Goal: Information Seeking & Learning: Learn about a topic

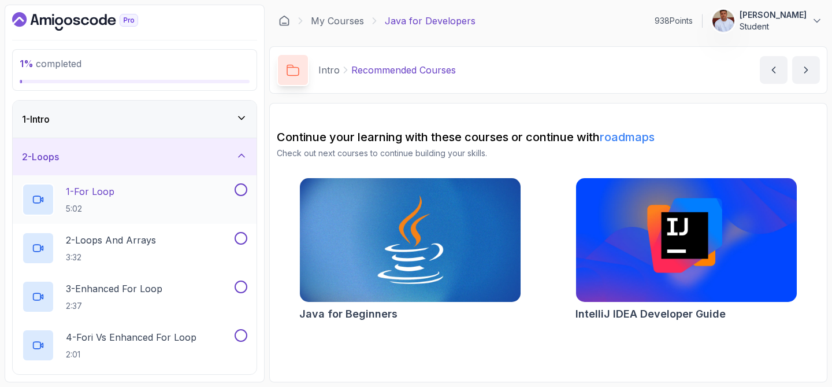
click at [90, 192] on p "1 - For Loop" at bounding box center [90, 191] width 49 height 14
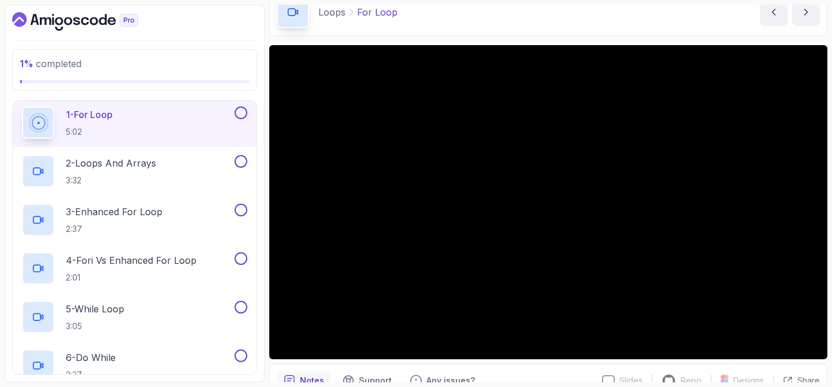
scroll to position [84, 0]
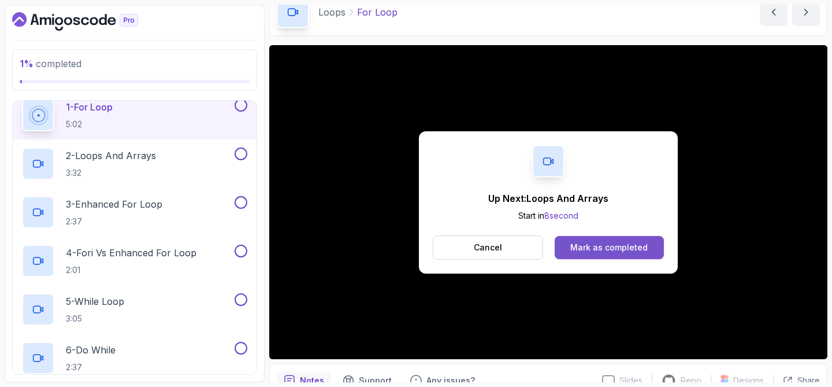
click at [580, 243] on div "Mark as completed" at bounding box center [609, 248] width 77 height 12
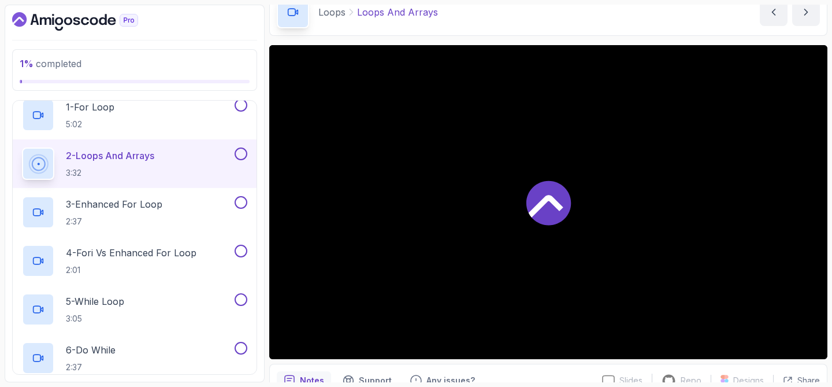
scroll to position [92, 0]
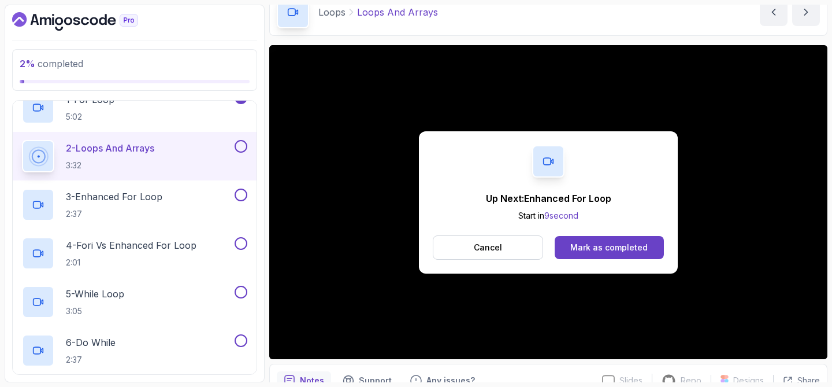
click at [580, 243] on div "Mark as completed" at bounding box center [609, 248] width 77 height 12
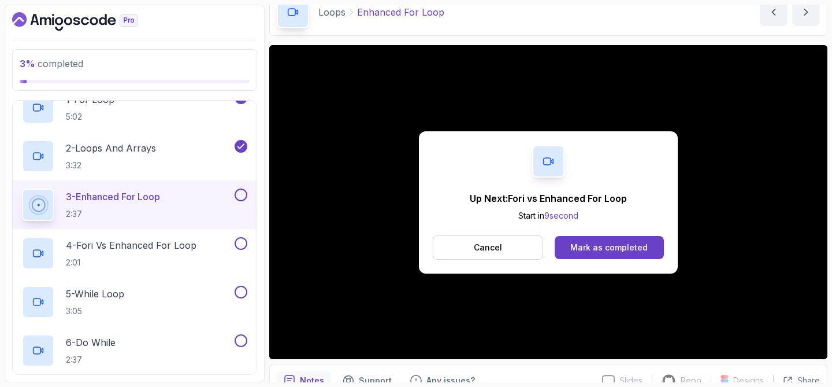
click at [580, 243] on div "Mark as completed" at bounding box center [609, 248] width 77 height 12
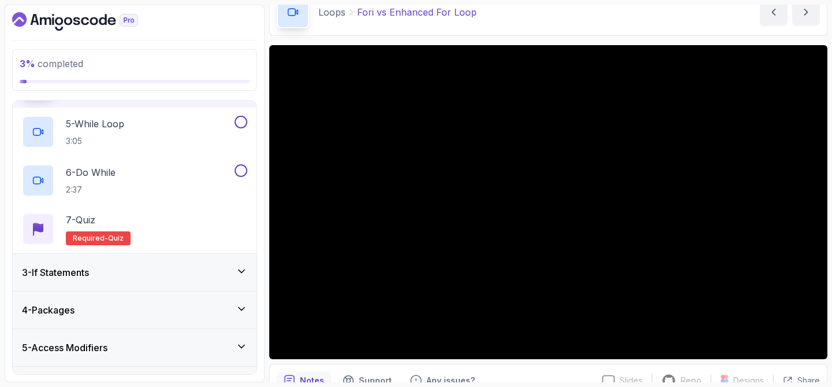
scroll to position [231, 0]
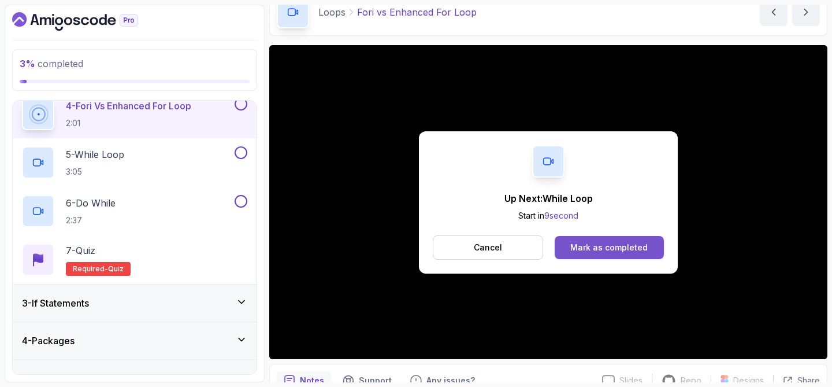
click at [591, 248] on div "Mark as completed" at bounding box center [609, 248] width 77 height 12
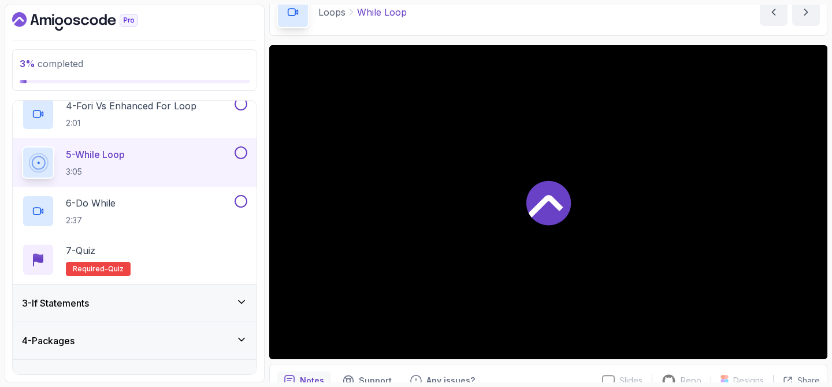
scroll to position [239, 0]
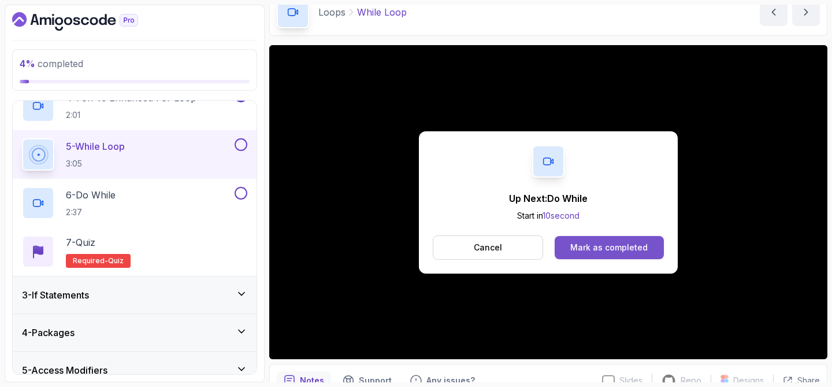
click at [588, 246] on div "Mark as completed" at bounding box center [609, 248] width 77 height 12
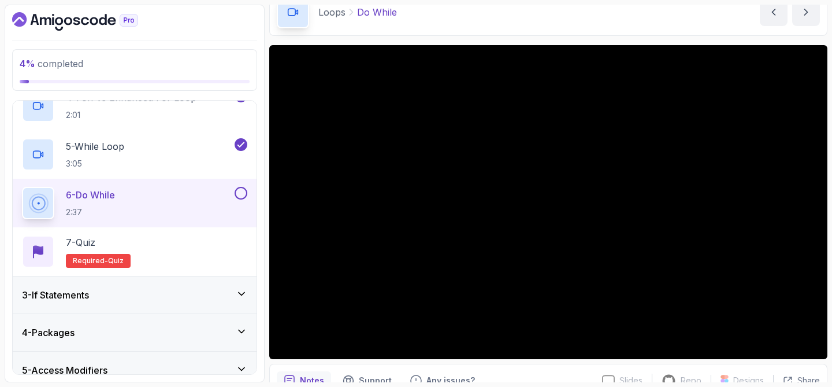
scroll to position [115, 0]
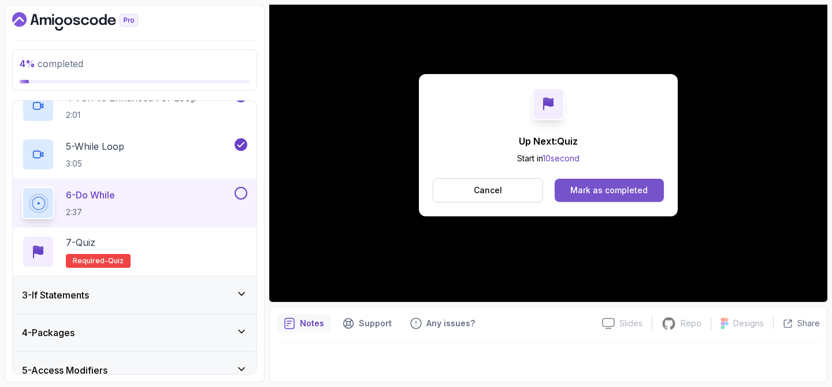
click at [610, 187] on div "Mark as completed" at bounding box center [609, 190] width 77 height 12
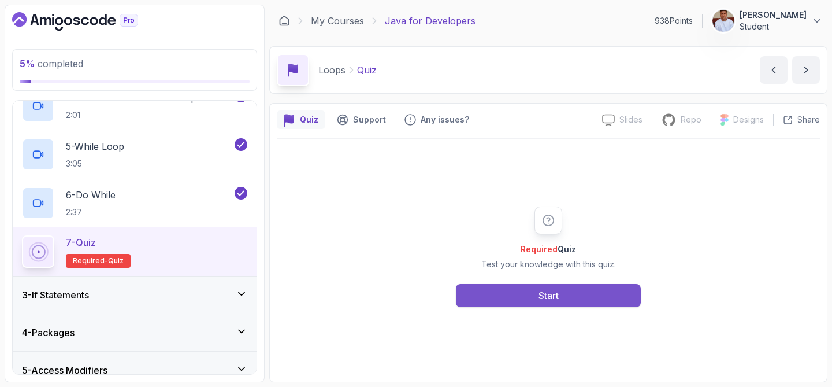
click at [567, 300] on button "Start" at bounding box center [548, 295] width 185 height 23
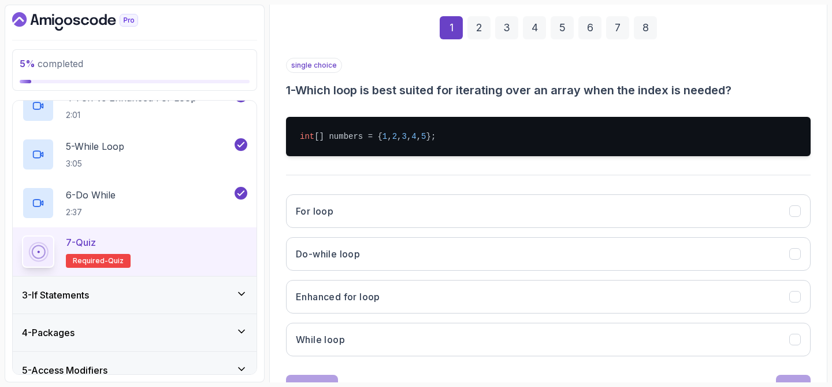
scroll to position [177, 0]
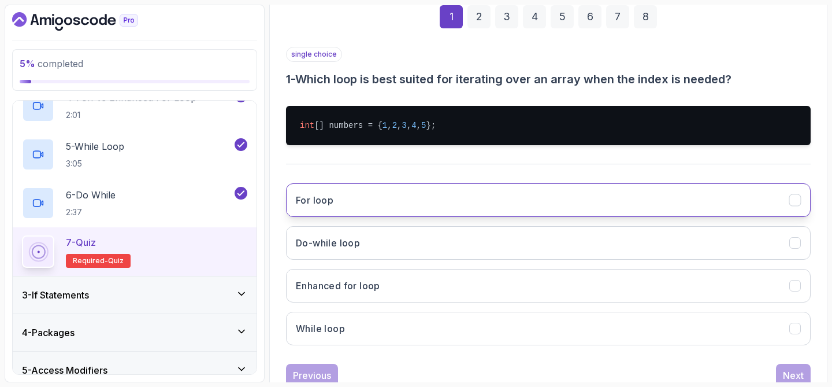
click at [347, 191] on button "For loop" at bounding box center [548, 200] width 525 height 34
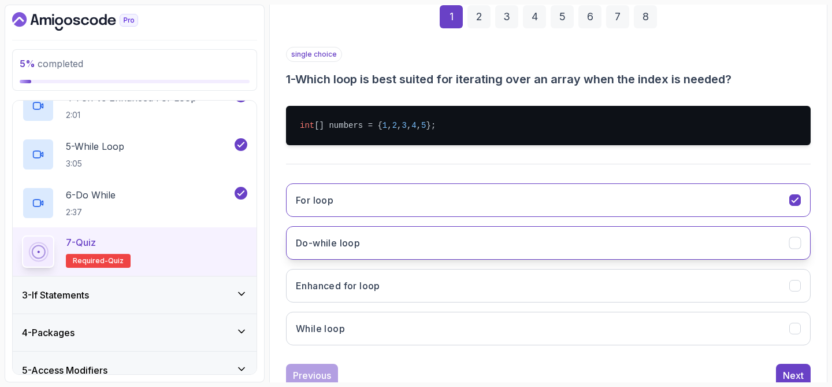
scroll to position [215, 0]
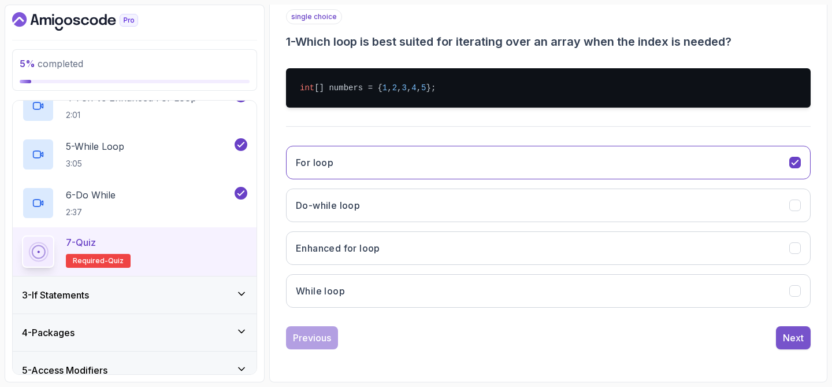
click at [793, 336] on div "Next" at bounding box center [793, 338] width 21 height 14
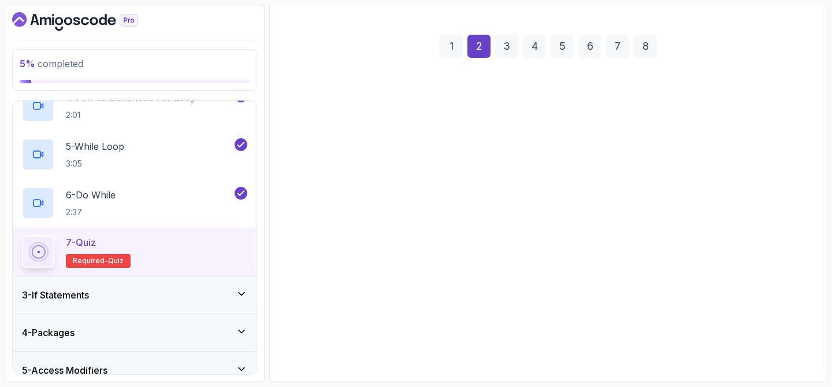
scroll to position [148, 0]
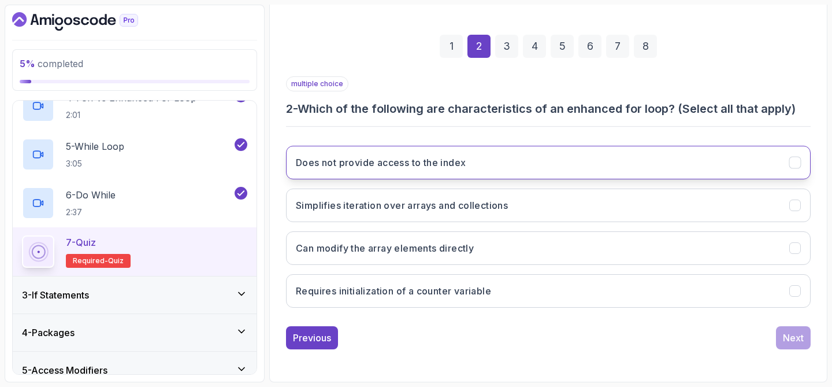
click at [672, 171] on button "Does not provide access to the index" at bounding box center [548, 163] width 525 height 34
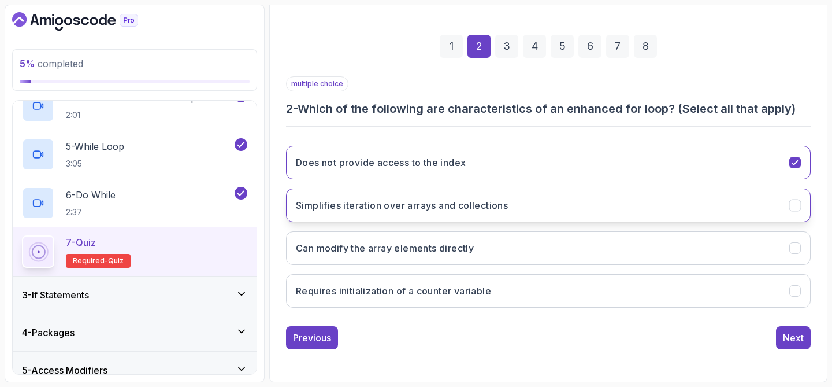
click at [672, 209] on button "Simplifies iteration over arrays and collections" at bounding box center [548, 205] width 525 height 34
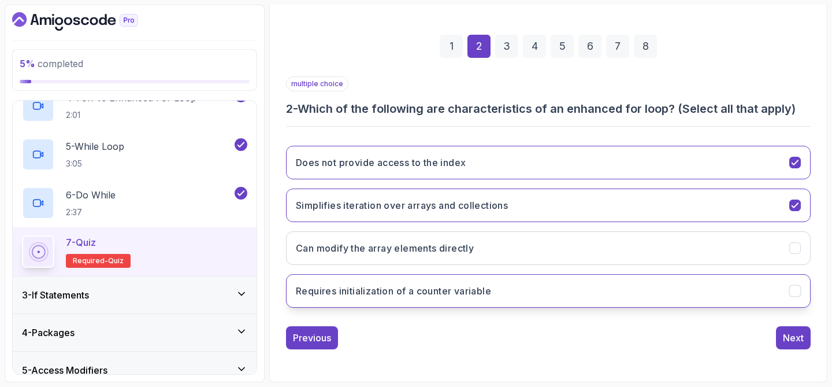
click at [605, 287] on button "Requires initialization of a counter variable" at bounding box center [548, 291] width 525 height 34
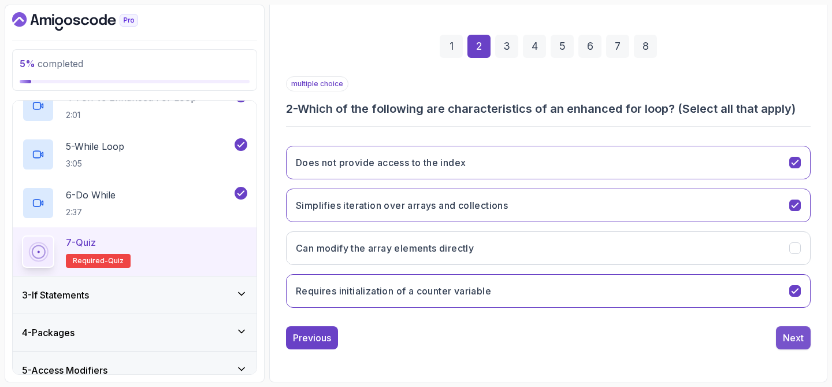
click at [788, 340] on div "Next" at bounding box center [793, 338] width 21 height 14
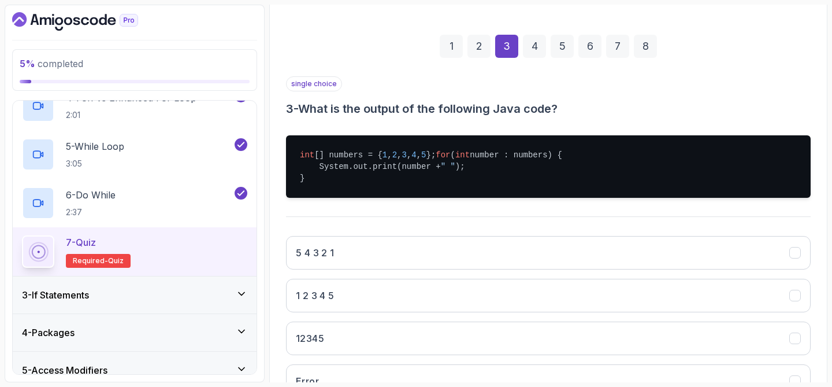
scroll to position [188, 0]
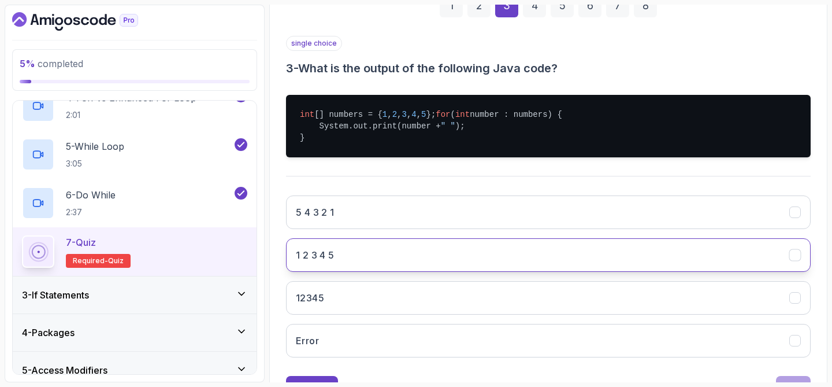
click at [487, 269] on button "1 2 3 4 5" at bounding box center [548, 255] width 525 height 34
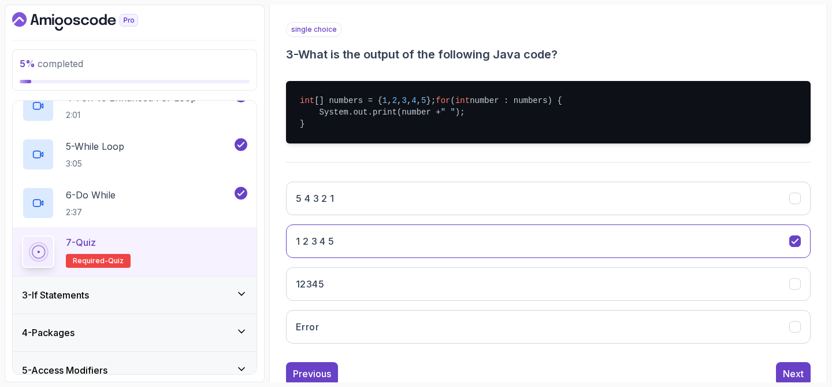
scroll to position [202, 0]
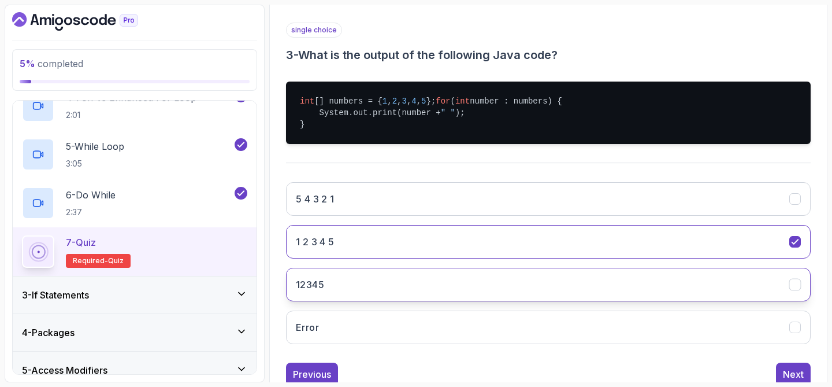
click at [444, 290] on button "12345" at bounding box center [548, 285] width 525 height 34
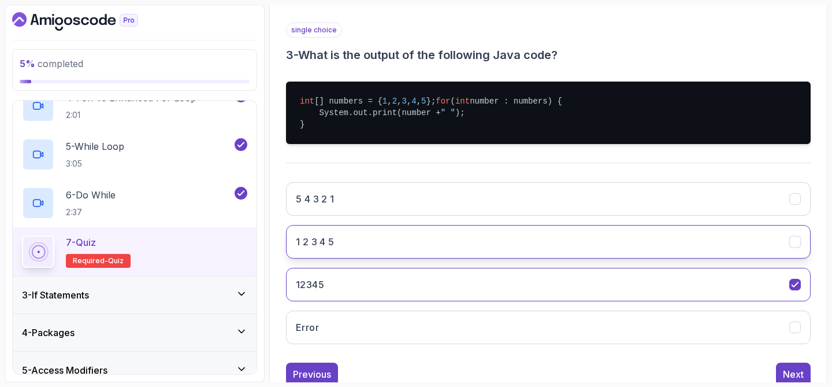
click at [404, 242] on button "1 2 3 4 5" at bounding box center [548, 242] width 525 height 34
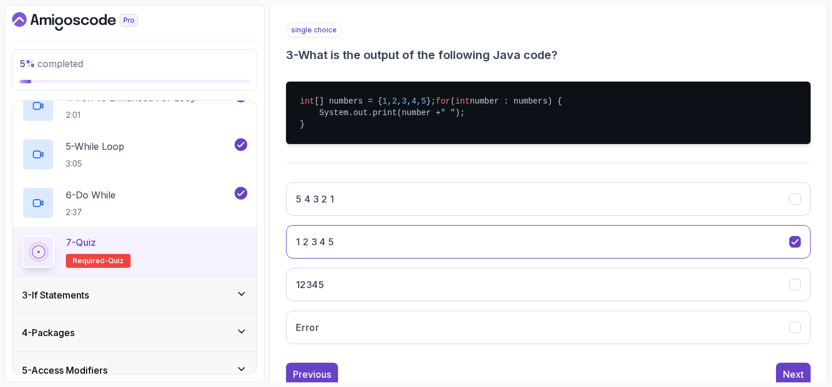
scroll to position [239, 0]
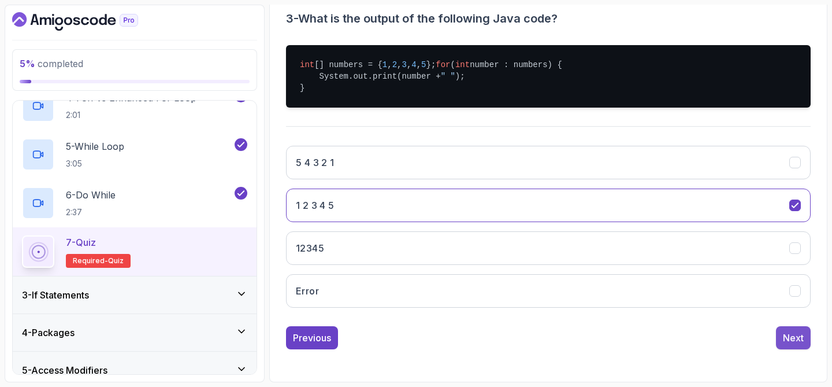
click at [783, 349] on button "Next" at bounding box center [793, 337] width 35 height 23
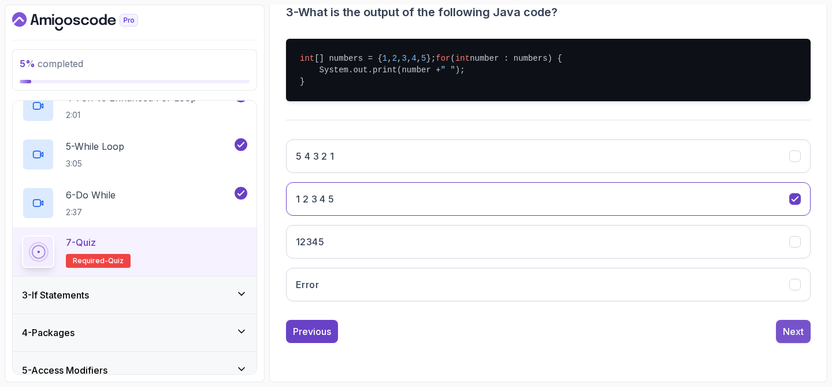
scroll to position [148, 0]
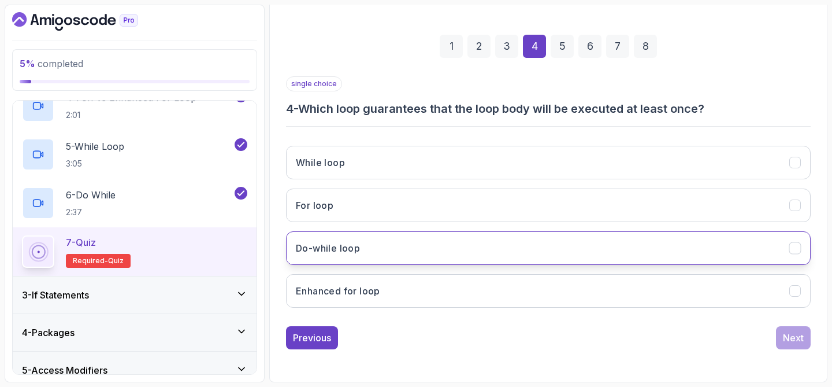
click at [436, 264] on button "Do-while loop" at bounding box center [548, 248] width 525 height 34
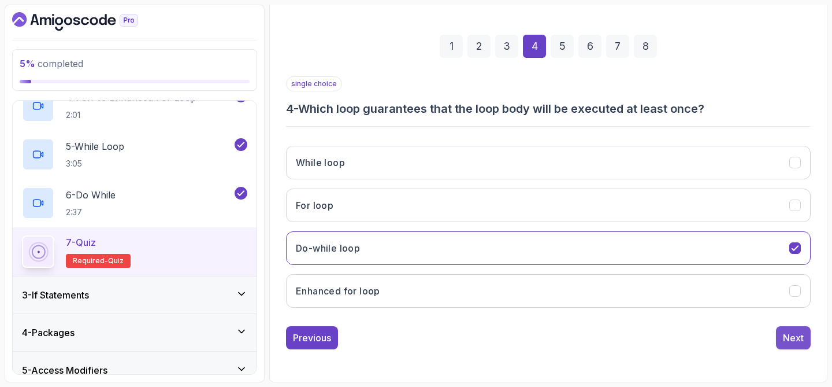
click at [806, 336] on button "Next" at bounding box center [793, 337] width 35 height 23
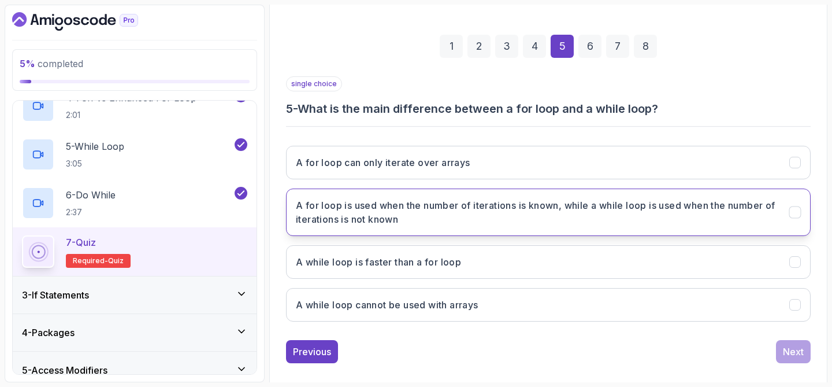
click at [662, 219] on h3 "A for loop is used when the number of iterations is known, while a while loop i…" at bounding box center [536, 212] width 480 height 28
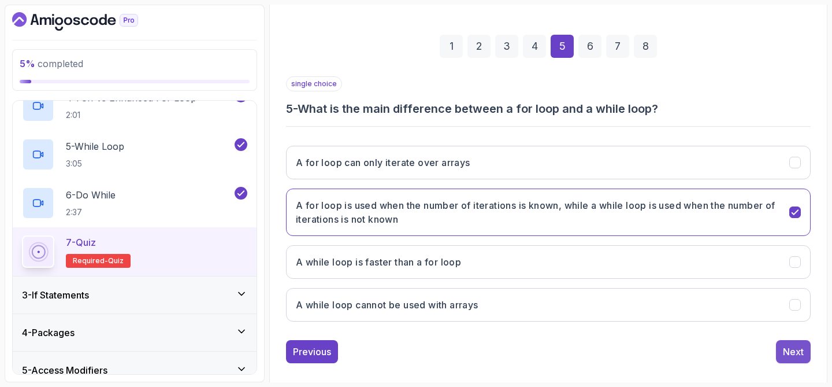
click at [789, 352] on div "Next" at bounding box center [793, 352] width 21 height 14
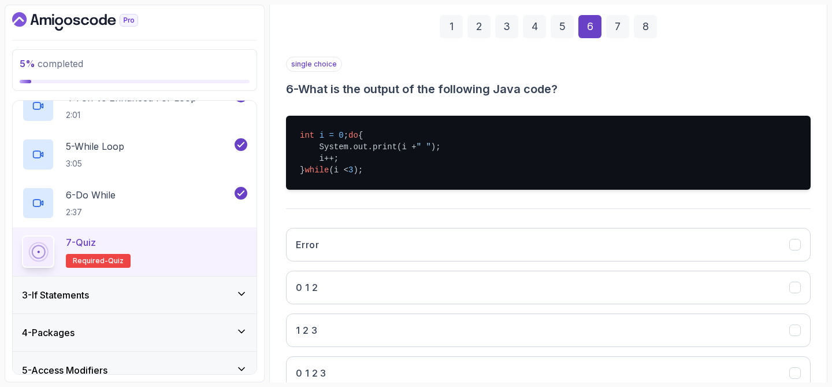
scroll to position [174, 0]
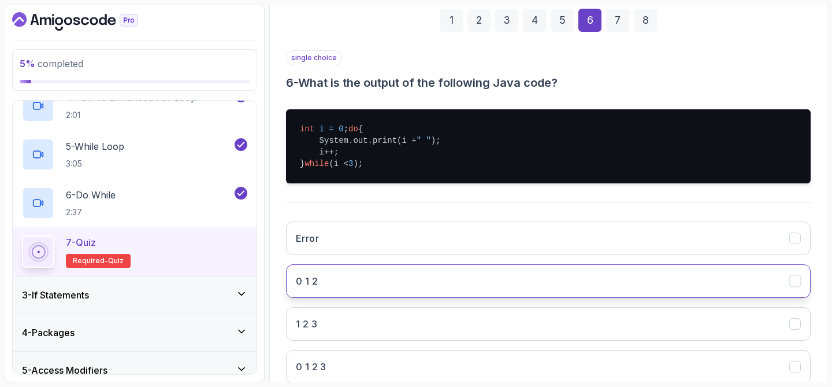
click at [498, 298] on button "0 1 2" at bounding box center [548, 281] width 525 height 34
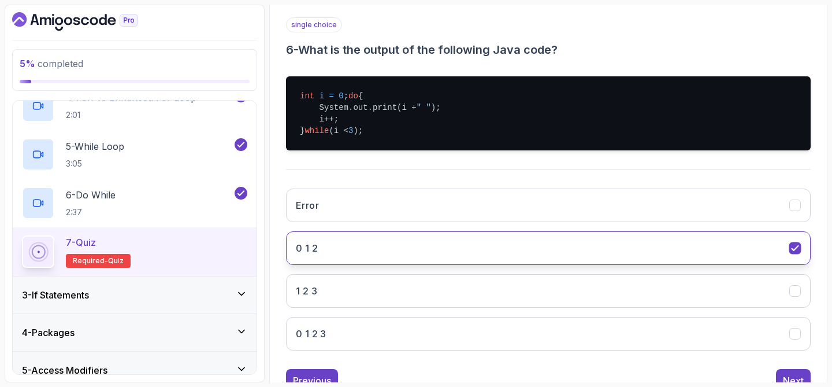
scroll to position [232, 0]
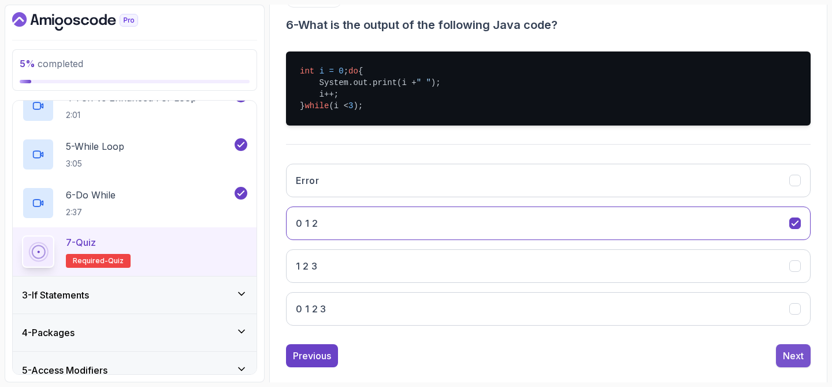
click at [793, 362] on div "Next" at bounding box center [793, 356] width 21 height 14
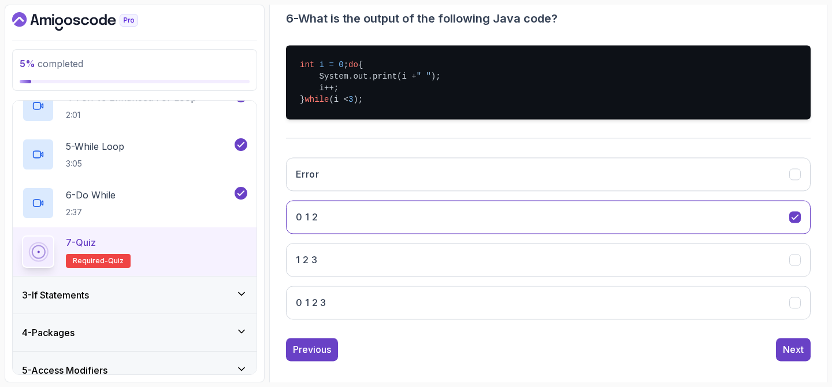
scroll to position [148, 0]
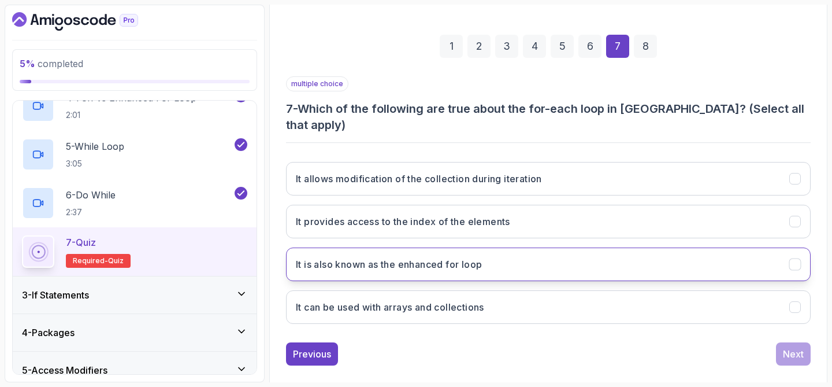
click at [668, 247] on button "It is also known as the enhanced for loop" at bounding box center [548, 264] width 525 height 34
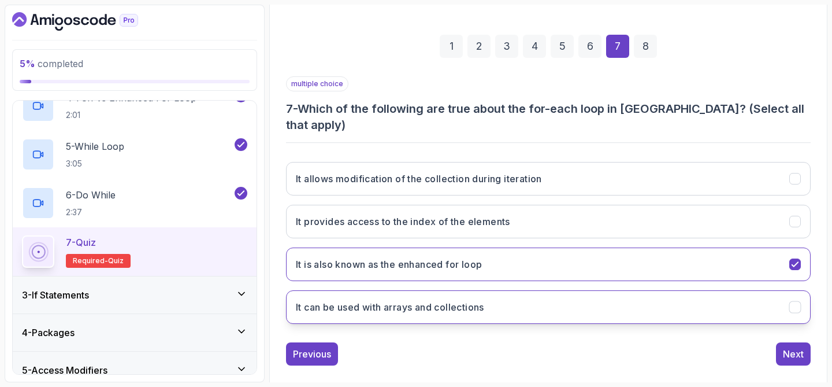
click at [679, 290] on button "It can be used with arrays and collections" at bounding box center [548, 307] width 525 height 34
click at [793, 347] on div "Next" at bounding box center [793, 354] width 21 height 14
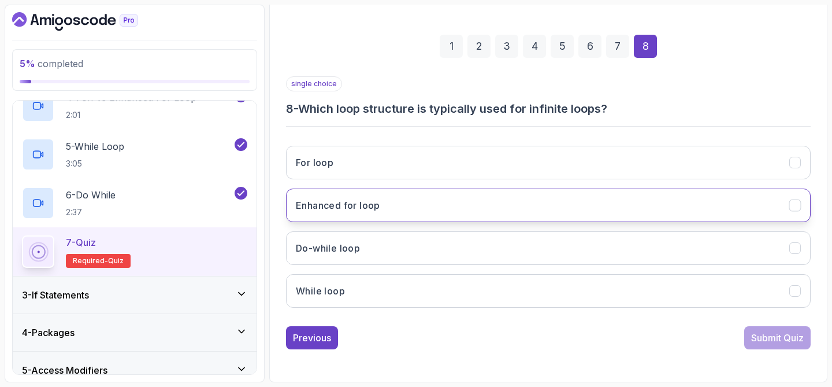
click at [658, 202] on button "Enhanced for loop" at bounding box center [548, 205] width 525 height 34
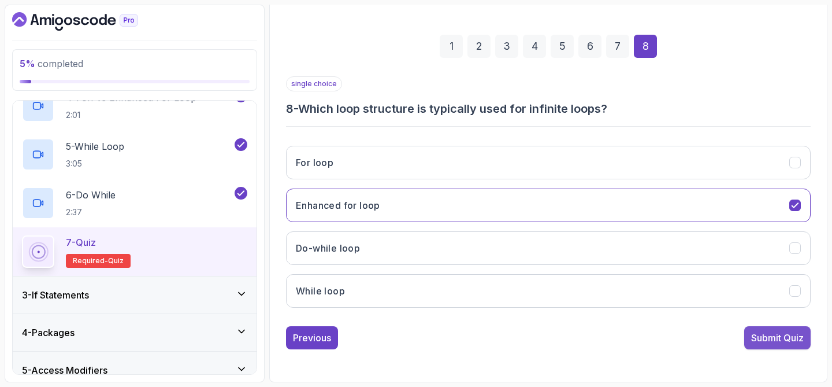
click at [774, 330] on button "Submit Quiz" at bounding box center [778, 337] width 66 height 23
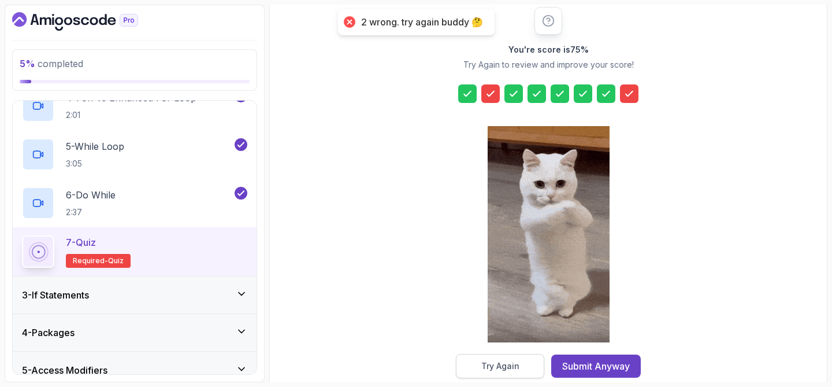
click at [503, 361] on div "Try Again" at bounding box center [501, 366] width 38 height 12
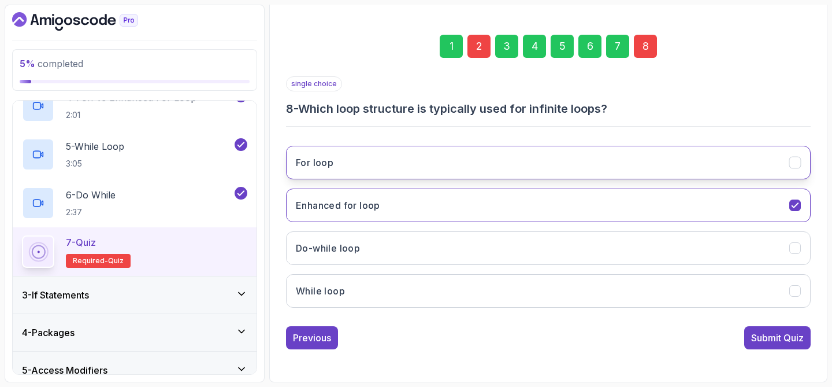
click at [499, 155] on button "For loop" at bounding box center [548, 163] width 525 height 34
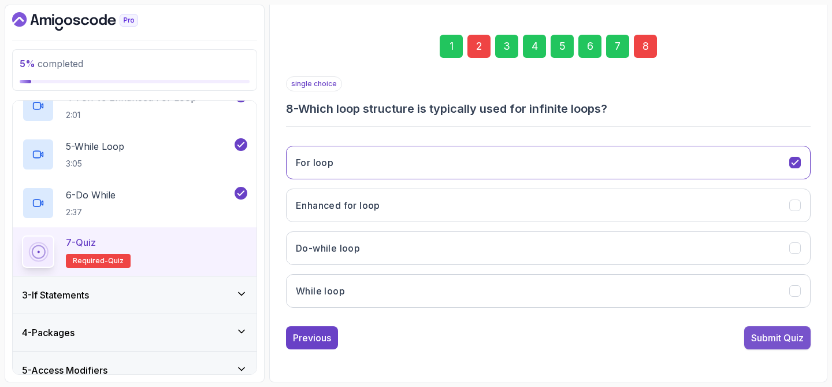
click at [765, 339] on div "Submit Quiz" at bounding box center [778, 338] width 53 height 14
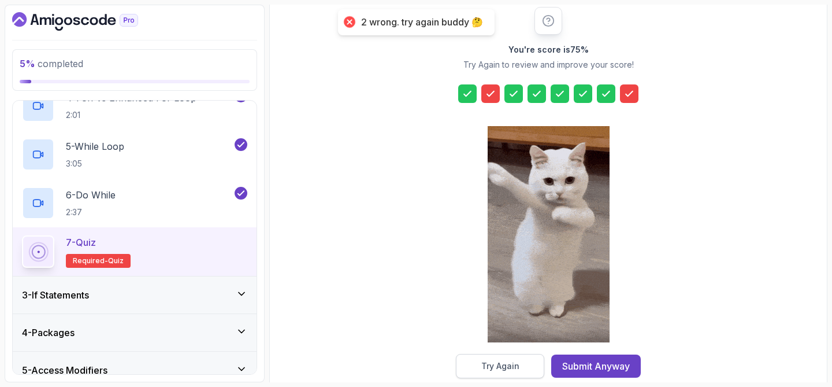
click at [520, 365] on button "Try Again" at bounding box center [500, 366] width 88 height 24
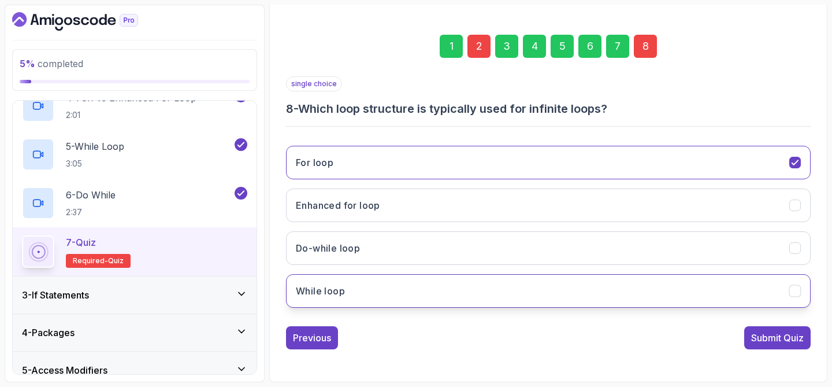
click at [526, 280] on button "While loop" at bounding box center [548, 291] width 525 height 34
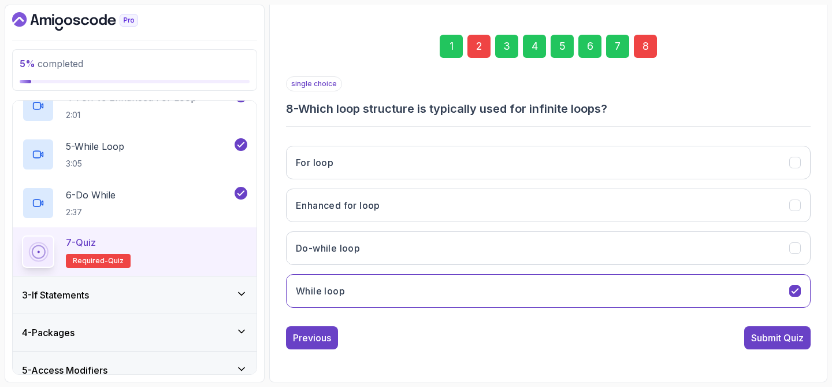
click at [476, 52] on div "2" at bounding box center [479, 46] width 23 height 23
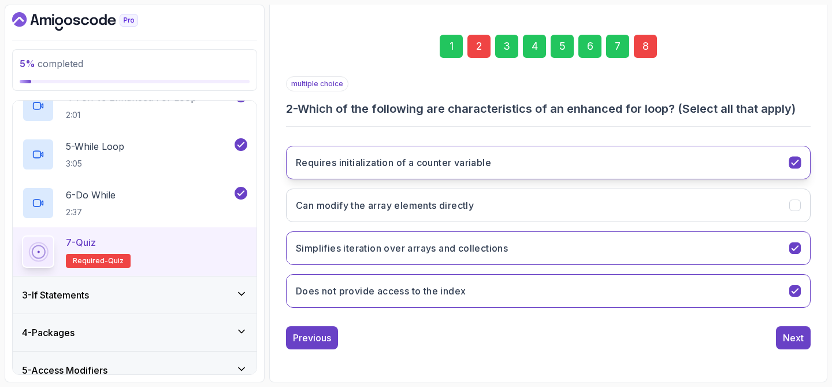
click at [511, 171] on button "Requires initialization of a counter variable" at bounding box center [548, 163] width 525 height 34
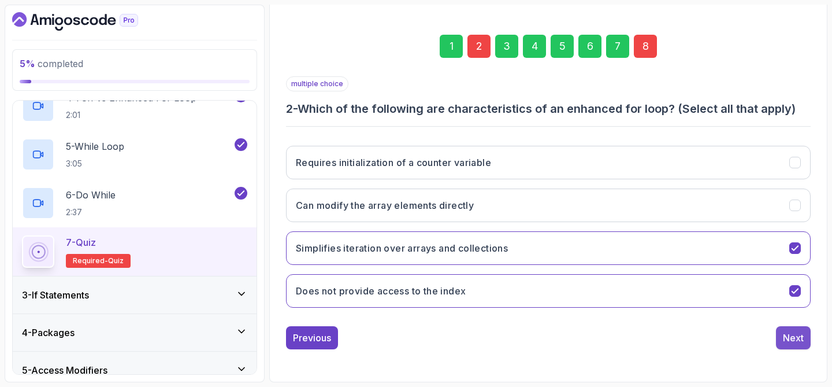
click at [779, 336] on button "Next" at bounding box center [793, 337] width 35 height 23
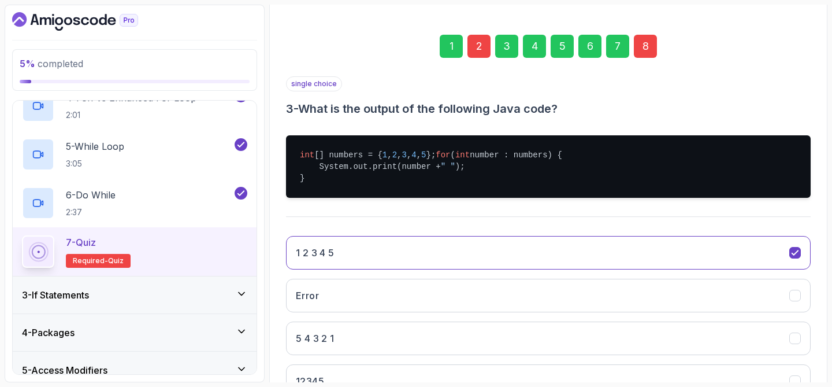
click at [653, 48] on div "8" at bounding box center [645, 46] width 23 height 23
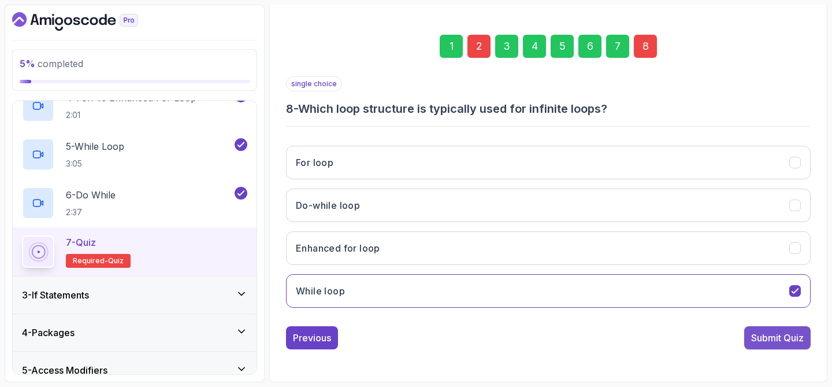
click at [778, 338] on div "Submit Quiz" at bounding box center [778, 338] width 53 height 14
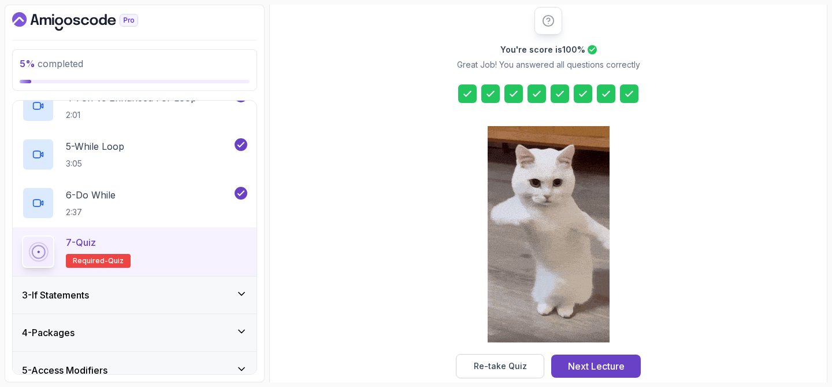
scroll to position [168, 0]
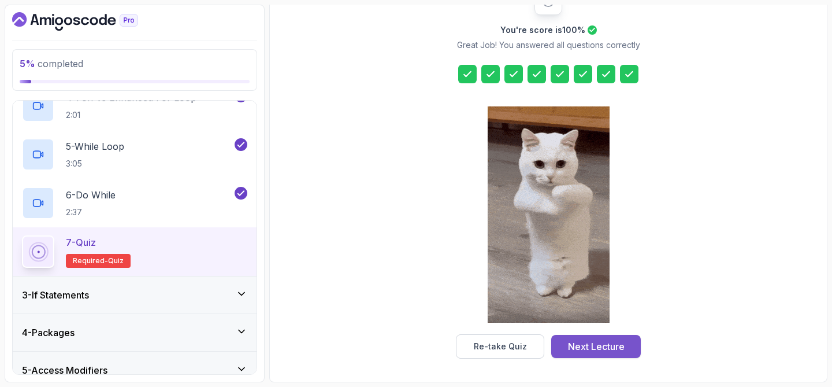
click at [628, 349] on button "Next Lecture" at bounding box center [597, 346] width 90 height 23
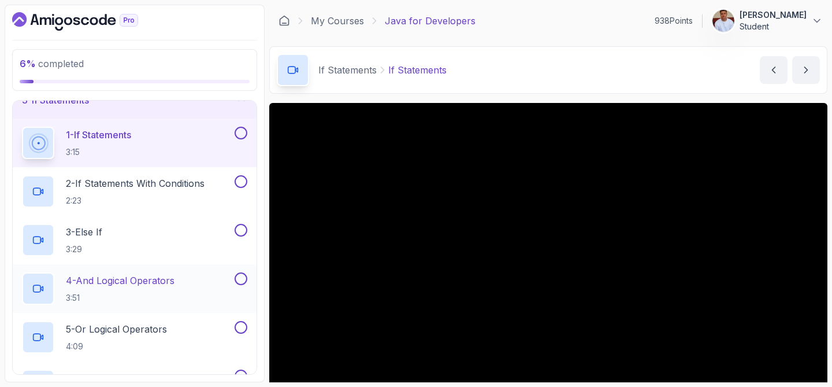
scroll to position [88, 0]
